Goal: Information Seeking & Learning: Learn about a topic

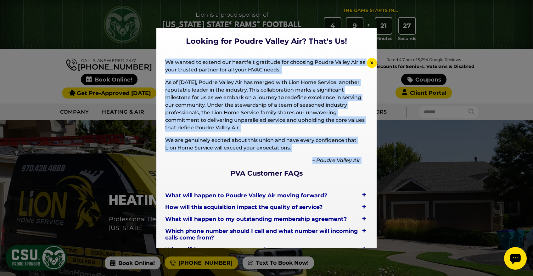
drag, startPoint x: 166, startPoint y: 62, endPoint x: 357, endPoint y: 165, distance: 216.9
click at [357, 165] on div "Looking for Poudre Valley Air? That's Us! We wanted to extend our heartfelt gra…" at bounding box center [266, 166] width 220 height 277
copy div "We wanted to extend our heartfelt gratitude for choosing Poudre Valley Air as y…"
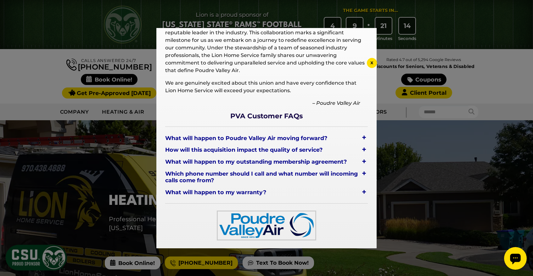
click at [365, 137] on div "+" at bounding box center [364, 137] width 8 height 9
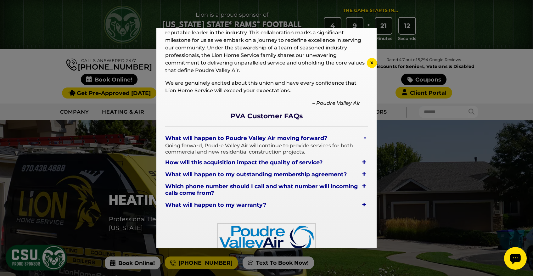
drag, startPoint x: 364, startPoint y: 162, endPoint x: 364, endPoint y: 173, distance: 11.0
click at [364, 162] on div "+" at bounding box center [364, 162] width 8 height 9
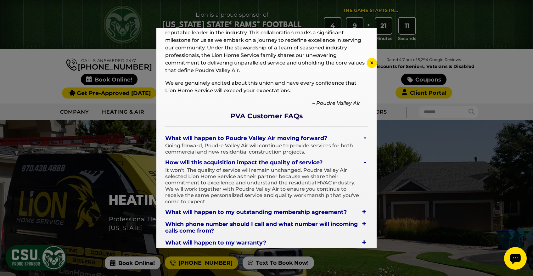
click at [363, 209] on div "+" at bounding box center [364, 211] width 8 height 9
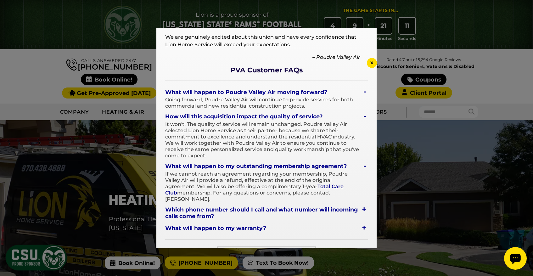
scroll to position [133, 0]
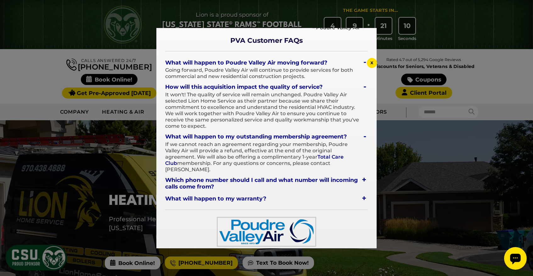
drag, startPoint x: 362, startPoint y: 172, endPoint x: 371, endPoint y: 186, distance: 16.8
click at [362, 175] on div "+" at bounding box center [364, 179] width 8 height 9
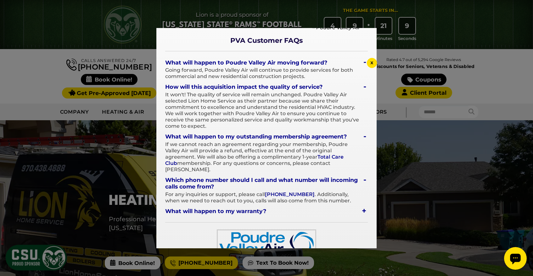
drag, startPoint x: 364, startPoint y: 203, endPoint x: 335, endPoint y: 226, distance: 36.9
click at [364, 206] on div "+" at bounding box center [364, 210] width 8 height 9
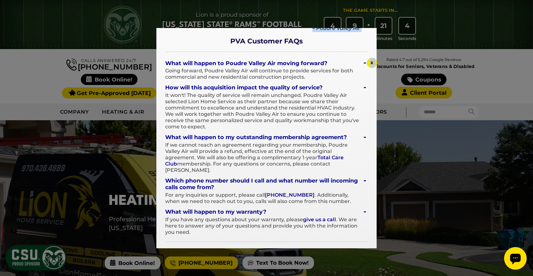
scroll to position [164, 0]
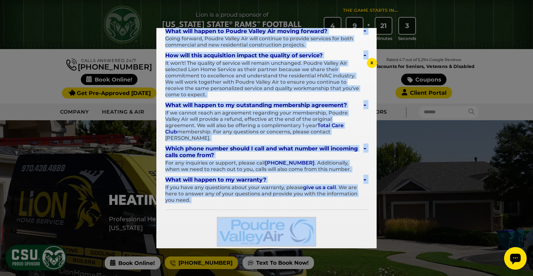
drag, startPoint x: 231, startPoint y: 41, endPoint x: 339, endPoint y: 225, distance: 213.2
click at [339, 225] on div "Looking for Poudre Valley Air? That's Us! We wanted to extend our heartfelt gra…" at bounding box center [266, 59] width 220 height 391
copy div "PVA Customer FAQs What will happen to Poudre Valley Air moving forward? Going f…"
